Goal: Complete application form: Complete application form

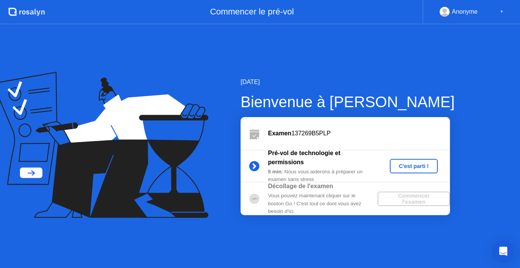
click at [403, 163] on div "C'est parti !" at bounding box center [414, 166] width 42 height 6
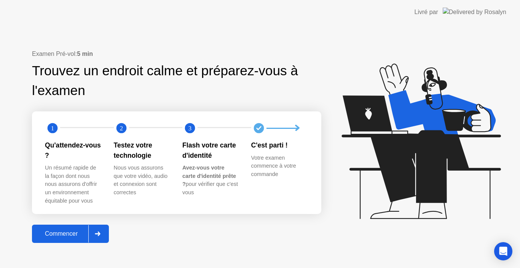
click at [64, 232] on div "Commencer" at bounding box center [61, 234] width 54 height 7
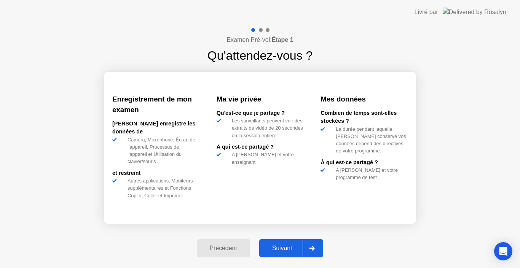
click at [277, 249] on div "Suivant" at bounding box center [281, 248] width 41 height 7
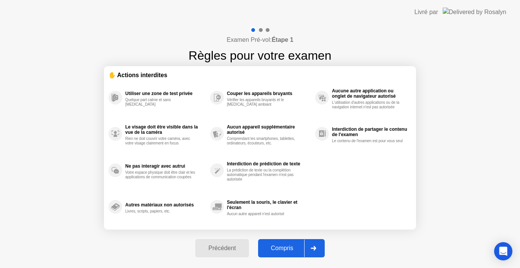
click at [277, 250] on div "Compris" at bounding box center [282, 248] width 44 height 7
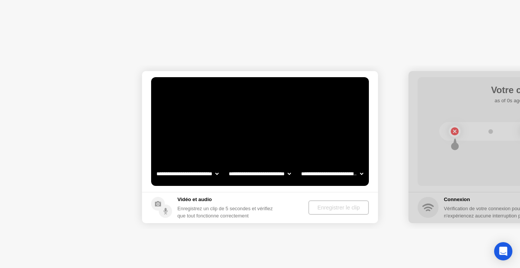
select select "**********"
select select "*******"
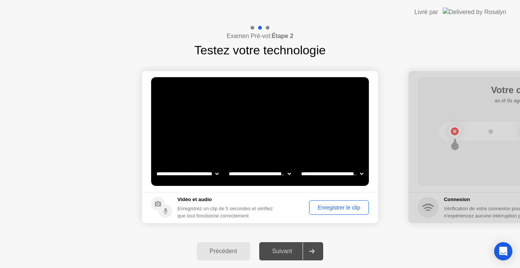
click at [341, 209] on div "Enregistrer le clip" at bounding box center [339, 208] width 54 height 6
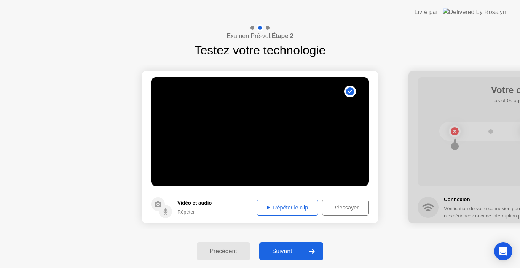
click at [186, 214] on div "Répéter" at bounding box center [194, 212] width 34 height 7
click at [272, 205] on div "Répéter le clip" at bounding box center [287, 208] width 56 height 6
click at [287, 250] on div "Suivant" at bounding box center [281, 251] width 41 height 7
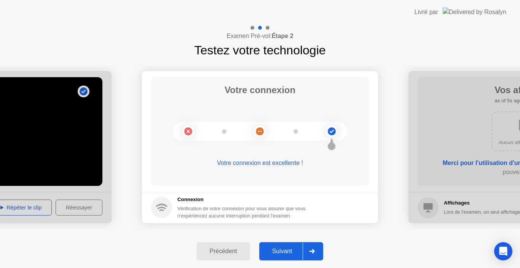
click at [287, 250] on div "Suivant" at bounding box center [281, 251] width 41 height 7
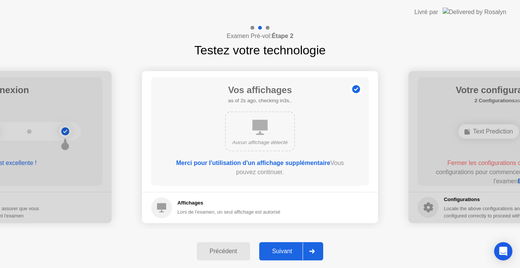
click at [288, 250] on div "Suivant" at bounding box center [281, 251] width 41 height 7
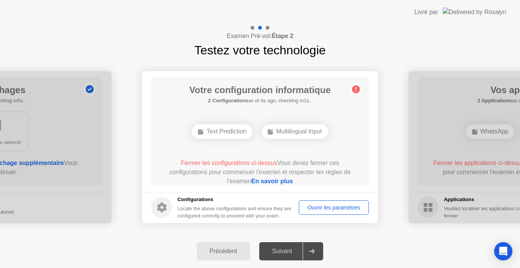
click at [336, 205] on div "Ouvrir les paramètres" at bounding box center [333, 208] width 65 height 6
click at [330, 207] on div "Ouvrir les paramètres" at bounding box center [333, 208] width 65 height 6
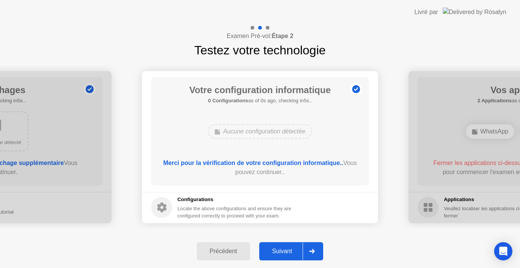
click at [476, 78] on div at bounding box center [526, 147] width 236 height 152
click at [286, 253] on div "Suivant" at bounding box center [281, 251] width 41 height 7
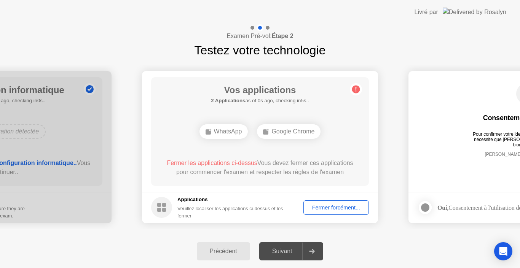
click at [331, 210] on div "Fermer forcément..." at bounding box center [336, 208] width 60 height 6
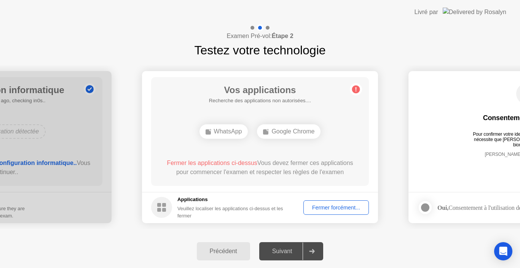
click at [330, 205] on div "Fermer forcément..." at bounding box center [336, 208] width 60 height 6
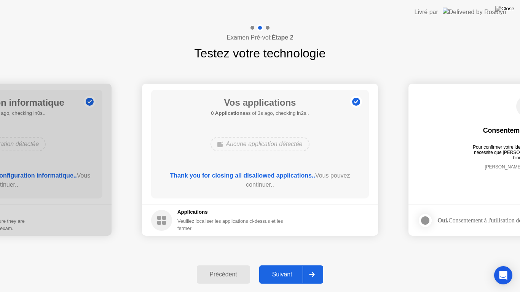
click at [286, 268] on div "Suivant" at bounding box center [281, 274] width 41 height 7
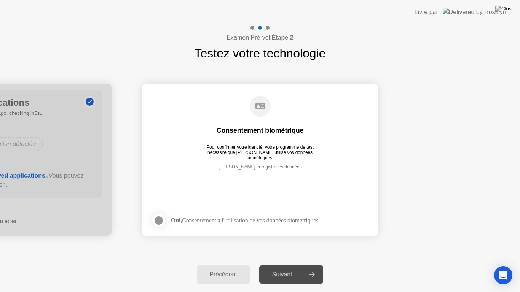
click at [161, 224] on div at bounding box center [158, 220] width 9 height 9
click at [277, 268] on div "Suivant" at bounding box center [281, 274] width 41 height 7
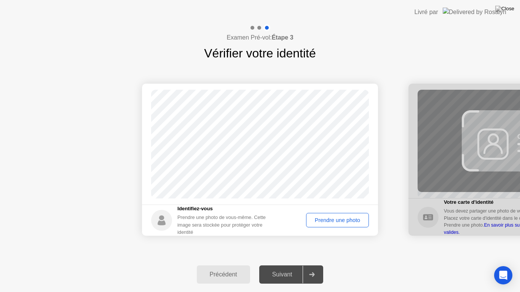
click at [335, 222] on div "Prendre une photo" at bounding box center [337, 220] width 57 height 6
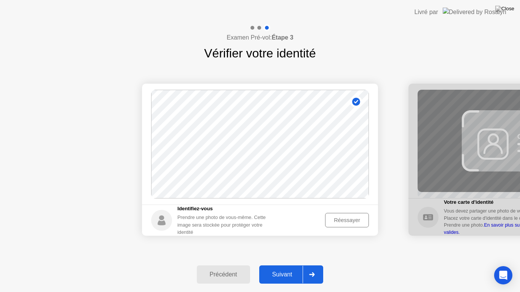
click at [285, 268] on div "Suivant" at bounding box center [281, 274] width 41 height 7
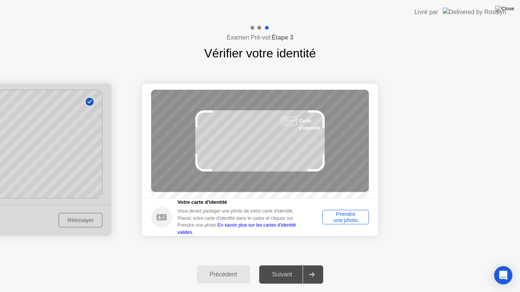
click at [344, 221] on div "Prendre une photo" at bounding box center [345, 217] width 41 height 12
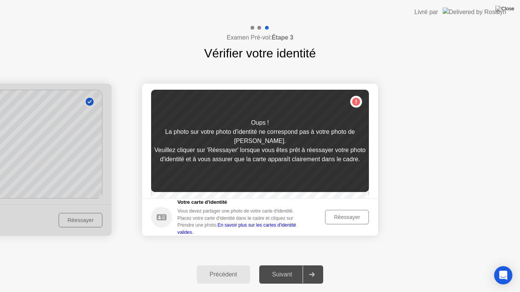
click at [330, 219] on div "Réessayer" at bounding box center [347, 217] width 38 height 6
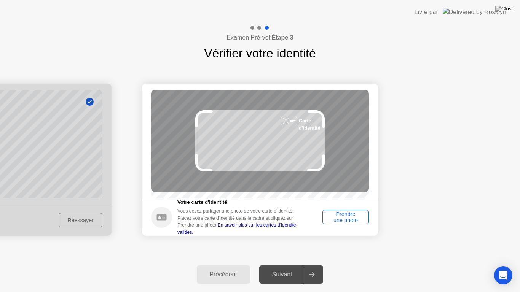
click at [330, 219] on div "Prendre une photo" at bounding box center [345, 217] width 41 height 12
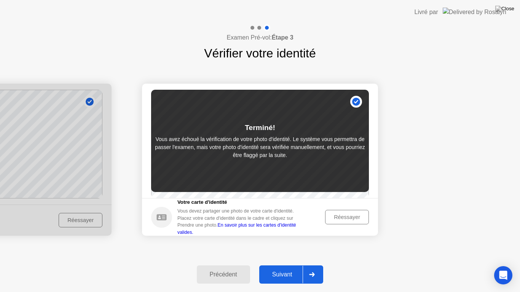
click at [218, 268] on div "Précédent" at bounding box center [223, 274] width 49 height 7
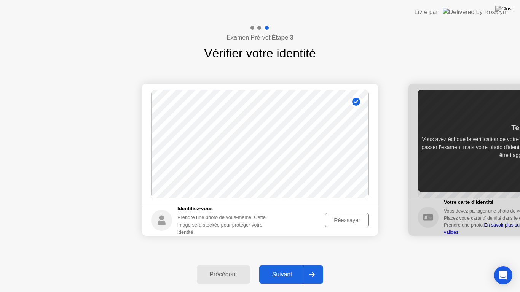
click at [355, 100] on circle at bounding box center [356, 102] width 8 height 8
drag, startPoint x: 355, startPoint y: 100, endPoint x: 350, endPoint y: 106, distance: 7.7
click at [355, 100] on circle at bounding box center [356, 102] width 8 height 8
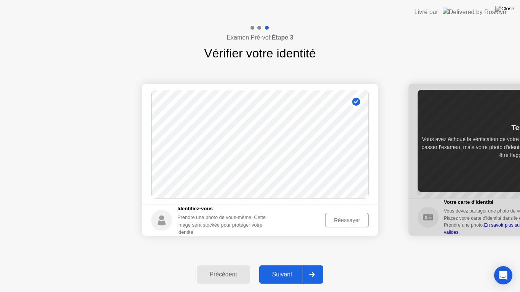
click at [342, 218] on div "Réessayer" at bounding box center [347, 220] width 38 height 6
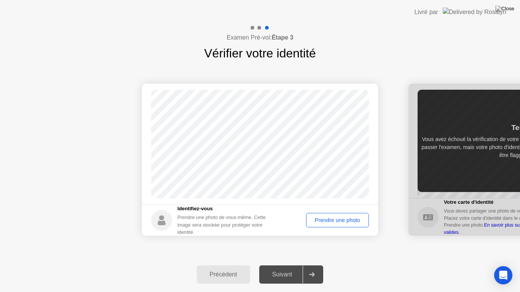
click at [329, 221] on div "Prendre une photo" at bounding box center [337, 220] width 57 height 6
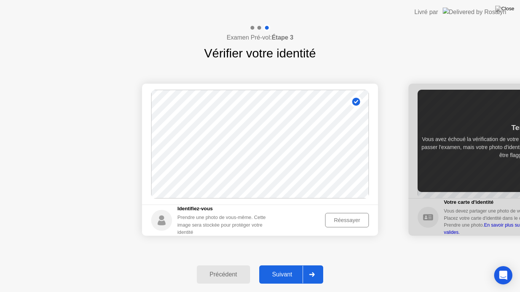
click at [279, 268] on button "Suivant" at bounding box center [291, 275] width 64 height 18
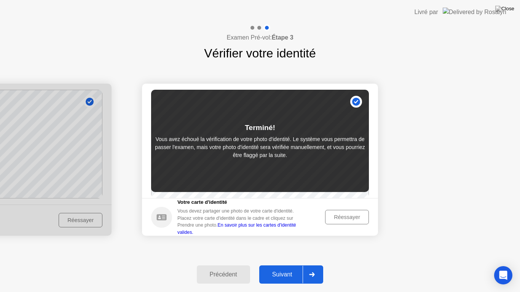
click at [346, 220] on div "Réessayer" at bounding box center [347, 217] width 38 height 6
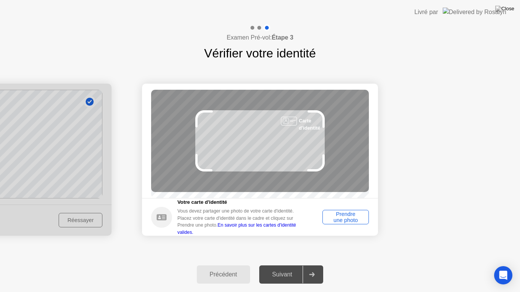
click at [336, 220] on div "Prendre une photo" at bounding box center [345, 217] width 41 height 12
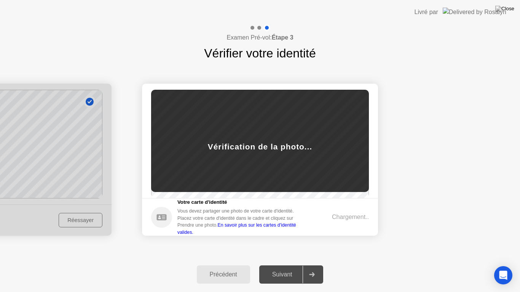
click at [336, 220] on div "Chargement.." at bounding box center [350, 217] width 37 height 9
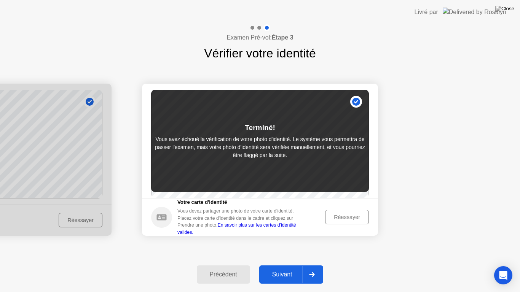
click at [349, 220] on div "Réessayer" at bounding box center [347, 217] width 38 height 6
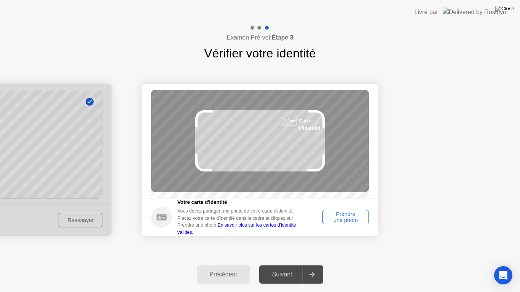
click at [349, 222] on div "Prendre une photo" at bounding box center [345, 217] width 41 height 12
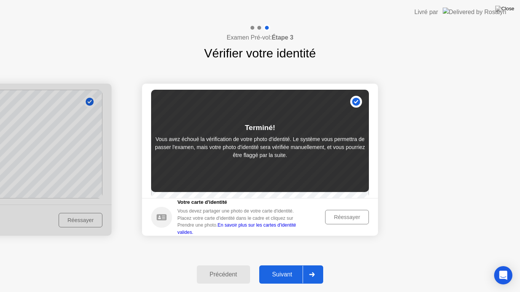
click at [334, 225] on button "Réessayer" at bounding box center [347, 217] width 44 height 14
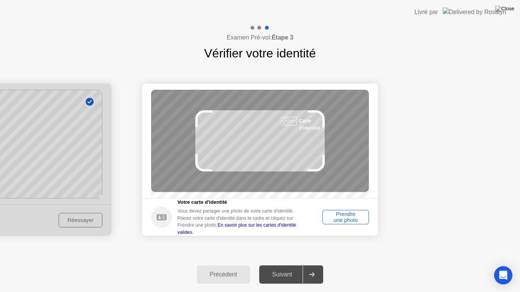
click at [331, 223] on div "Prendre une photo" at bounding box center [345, 217] width 41 height 12
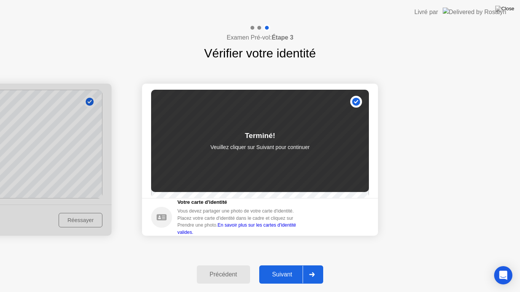
click at [285, 268] on div "Suivant" at bounding box center [281, 274] width 41 height 7
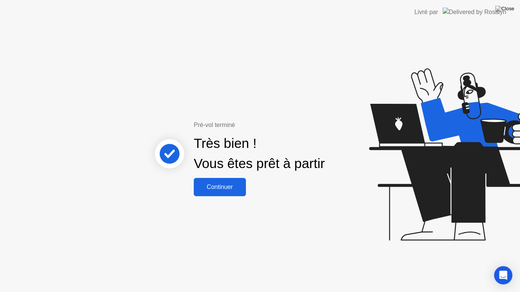
click at [230, 191] on div "Continuer" at bounding box center [220, 187] width 48 height 7
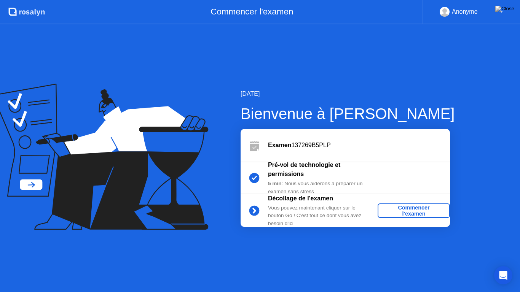
click at [230, 191] on div "[DATE] Bienvenue à [PERSON_NAME] Examen 137269B5PLP Pré-vol de technologie et p…" at bounding box center [335, 158] width 238 height 138
click at [406, 215] on div "Commencer l'examen" at bounding box center [414, 211] width 66 height 12
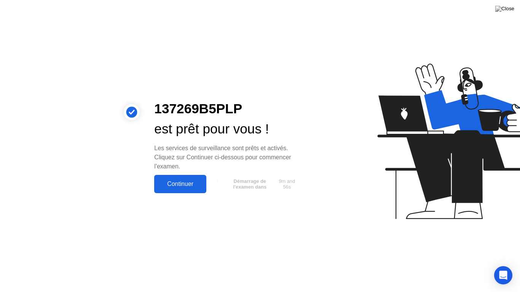
click at [192, 182] on div "Continuer" at bounding box center [180, 184] width 48 height 7
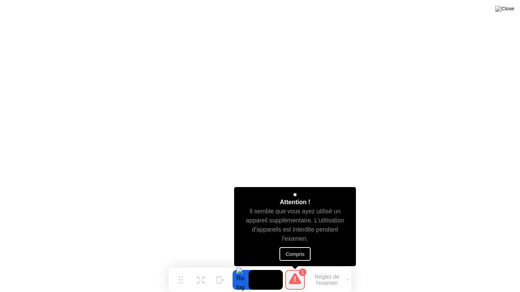
click at [294, 254] on button "Compris" at bounding box center [294, 254] width 31 height 14
